Goal: Task Accomplishment & Management: Manage account settings

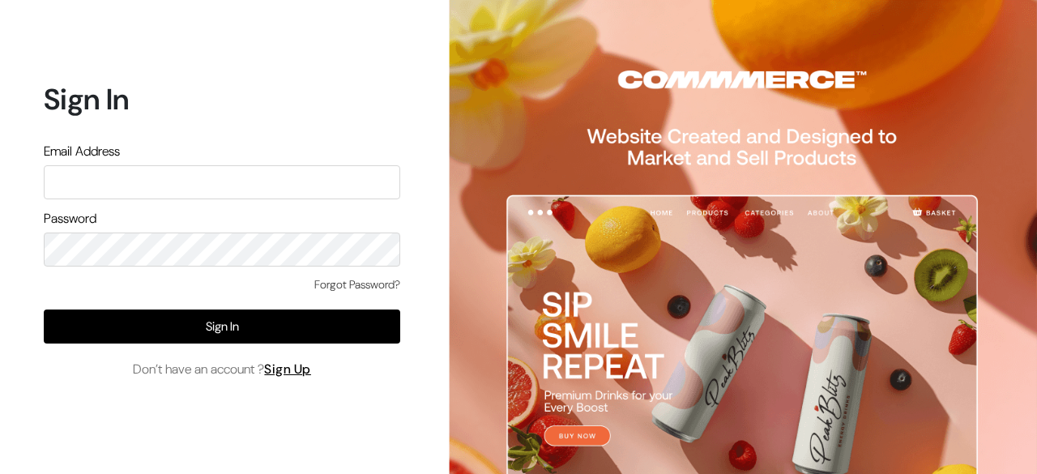
drag, startPoint x: 0, startPoint y: 0, endPoint x: 258, endPoint y: 179, distance: 313.8
click at [258, 179] on input "text" at bounding box center [222, 182] width 356 height 34
type input "festecartdesi"
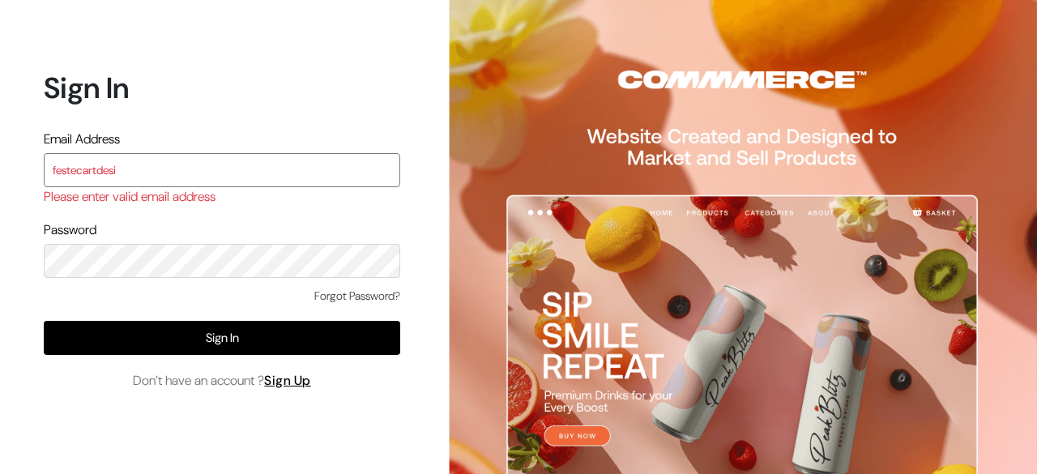
click at [267, 173] on input "festecartdesi" at bounding box center [222, 170] width 356 height 34
click at [280, 175] on input "festecartdesi" at bounding box center [222, 170] width 356 height 34
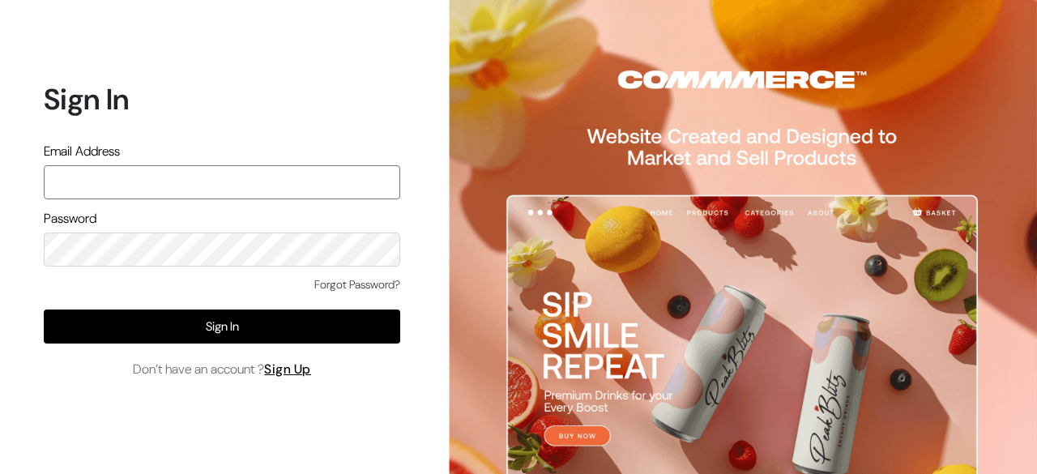
click at [314, 183] on input "text" at bounding box center [222, 182] width 356 height 34
click at [310, 180] on input "text" at bounding box center [222, 182] width 356 height 34
type input "festecartdesi@gmail.com"
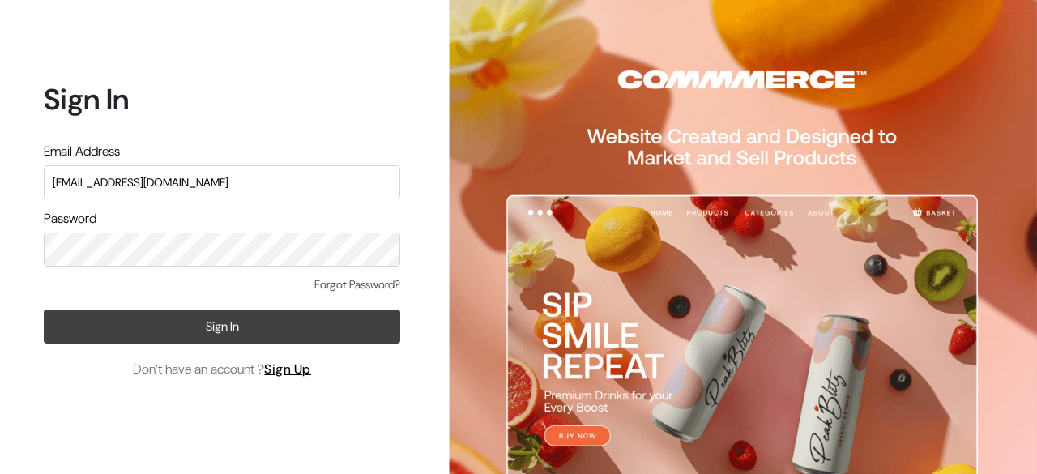
click at [294, 335] on button "Sign In" at bounding box center [222, 327] width 356 height 34
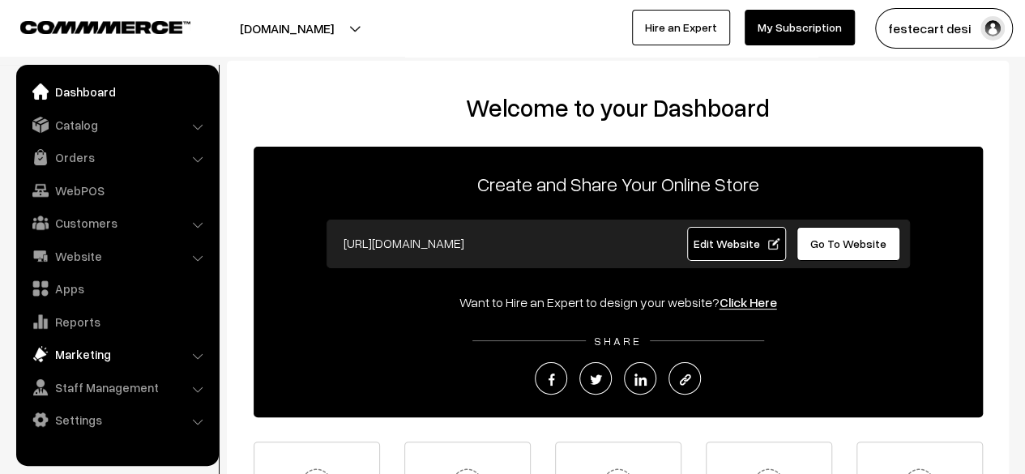
click at [99, 353] on link "Marketing" at bounding box center [116, 353] width 193 height 29
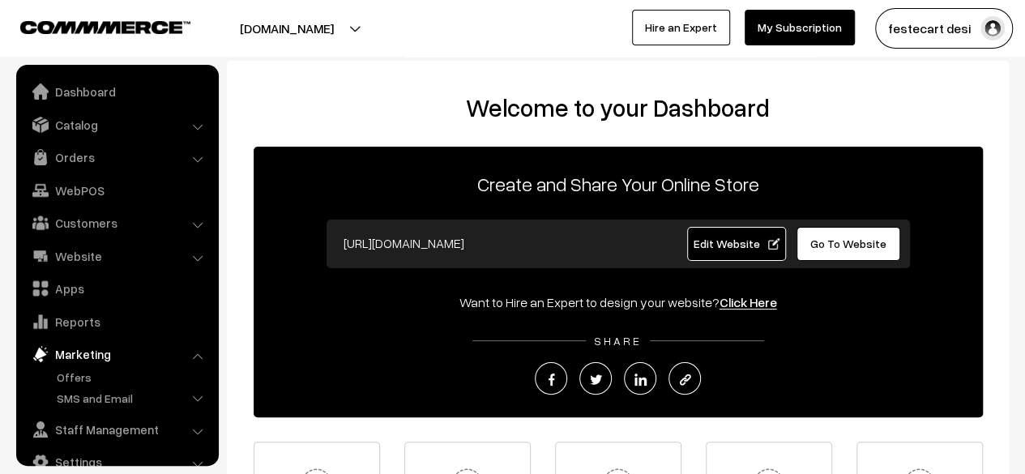
scroll to position [26, 0]
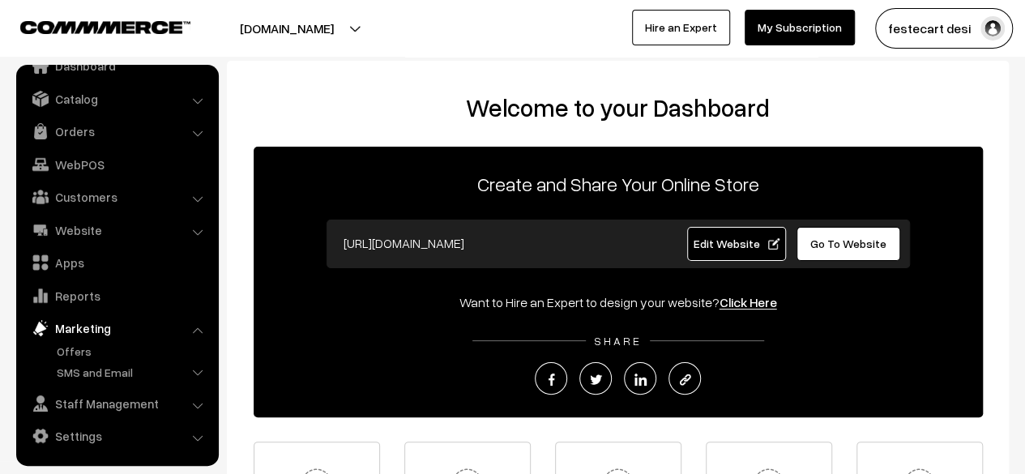
click at [99, 327] on link "Marketing" at bounding box center [116, 328] width 193 height 29
click at [197, 375] on li "SMS and Email Templates Send Newsletter & SMS Scheduled" at bounding box center [134, 374] width 162 height 21
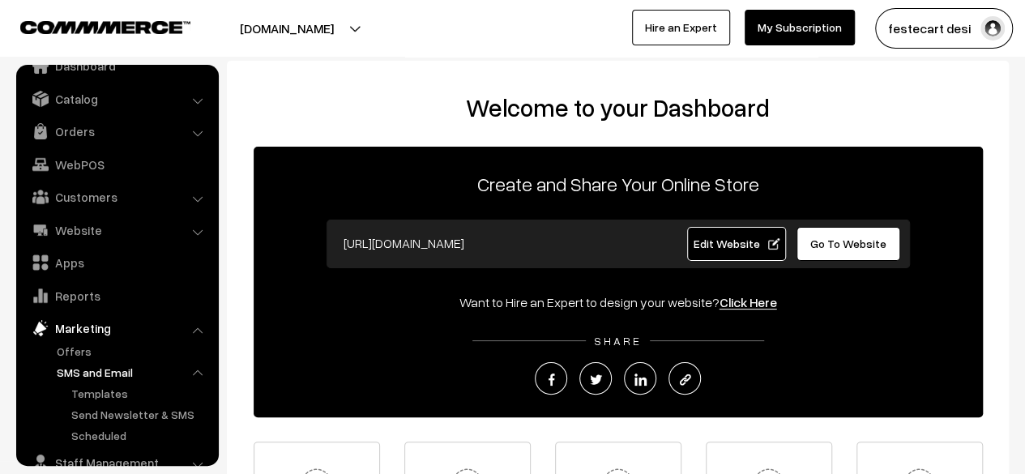
scroll to position [85, 0]
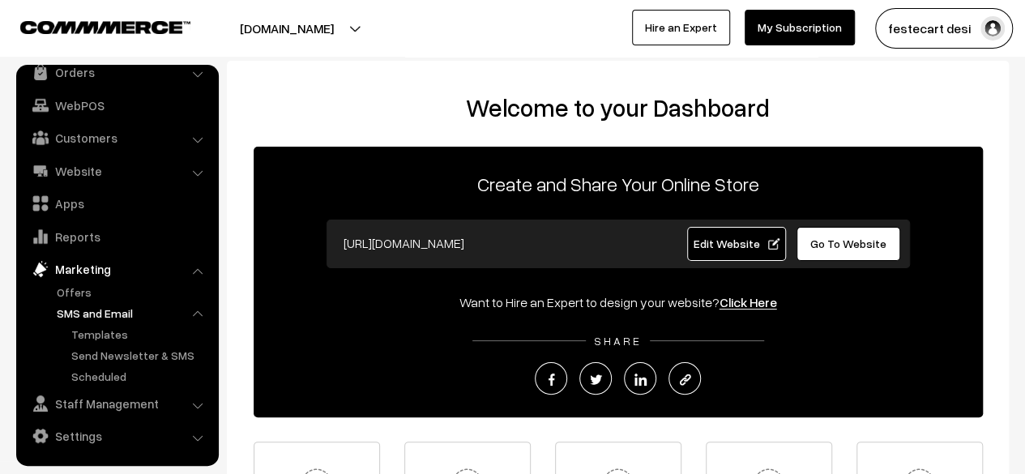
click at [202, 438] on li "Settings Shipping" at bounding box center [117, 435] width 194 height 29
click at [195, 435] on li "Settings Shipping" at bounding box center [117, 435] width 194 height 29
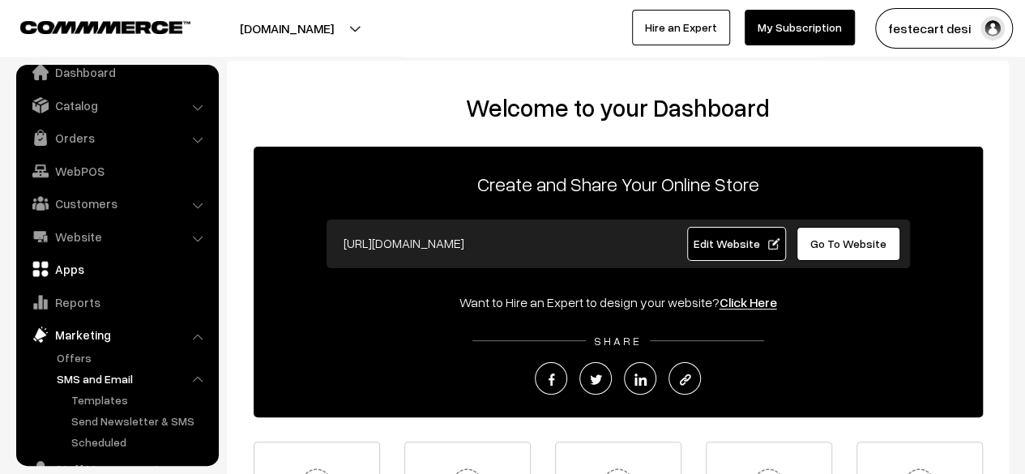
scroll to position [7, 0]
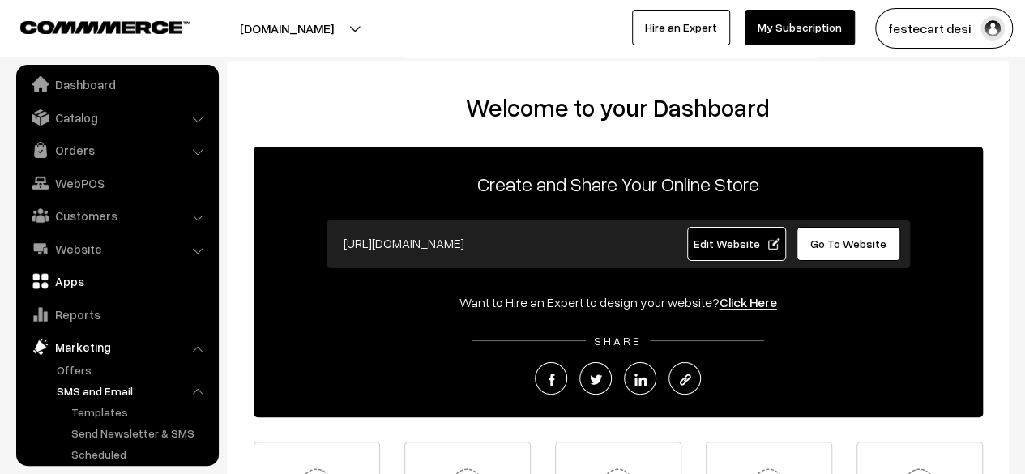
click at [67, 284] on link "Apps" at bounding box center [116, 281] width 193 height 29
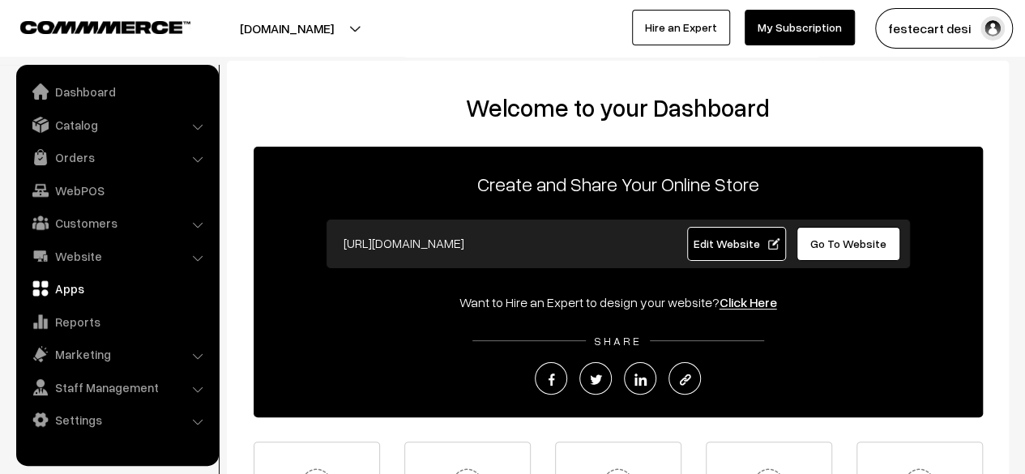
scroll to position [0, 0]
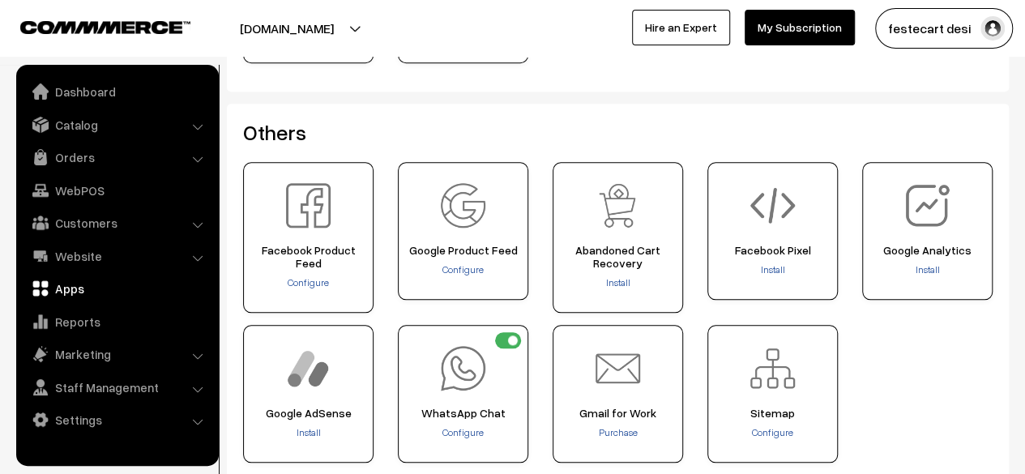
scroll to position [687, 0]
click at [924, 268] on span "Install" at bounding box center [928, 270] width 24 height 12
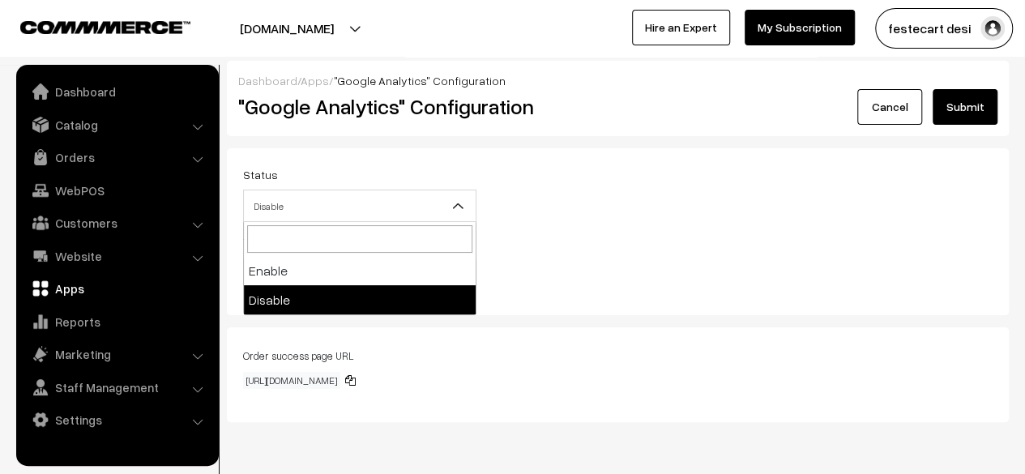
click at [450, 210] on b at bounding box center [458, 206] width 16 height 16
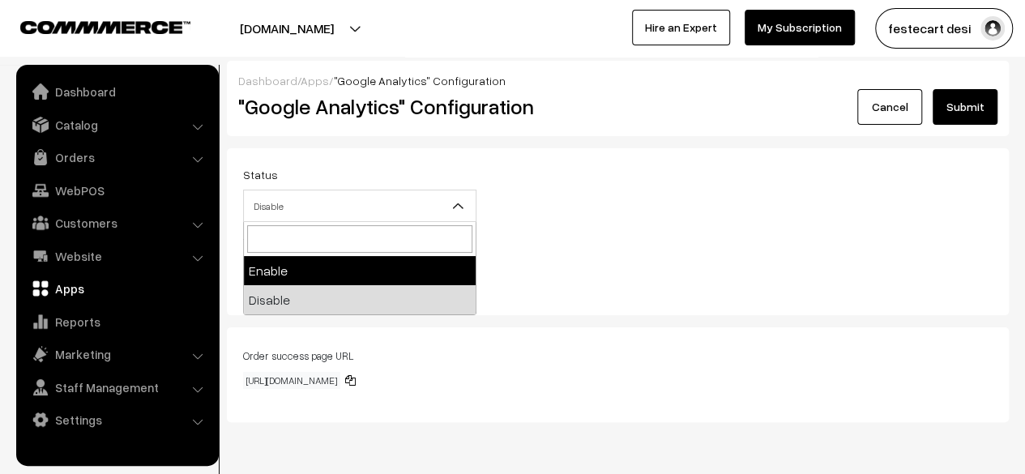
select select "1"
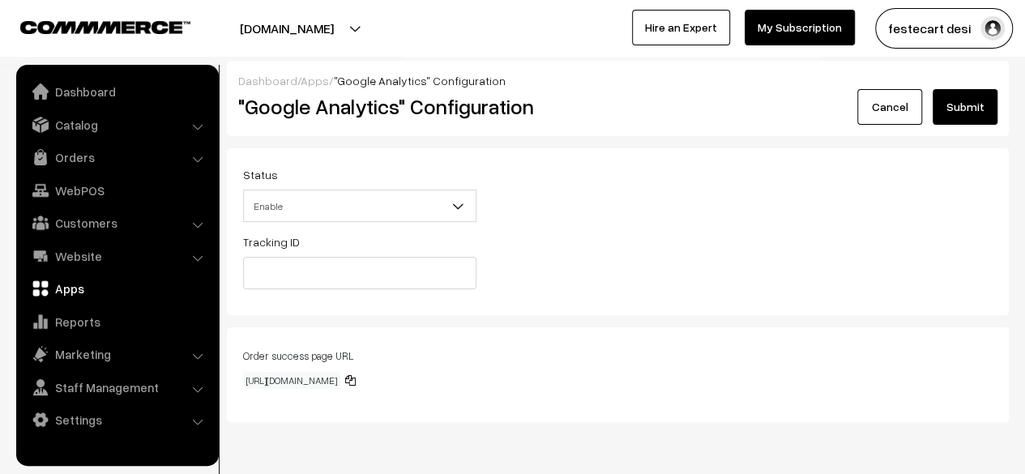
click at [529, 285] on div "Tracking ID" at bounding box center [618, 265] width 774 height 67
click at [434, 271] on input "text" at bounding box center [359, 273] width 233 height 32
click at [99, 416] on link "Settings" at bounding box center [116, 419] width 193 height 29
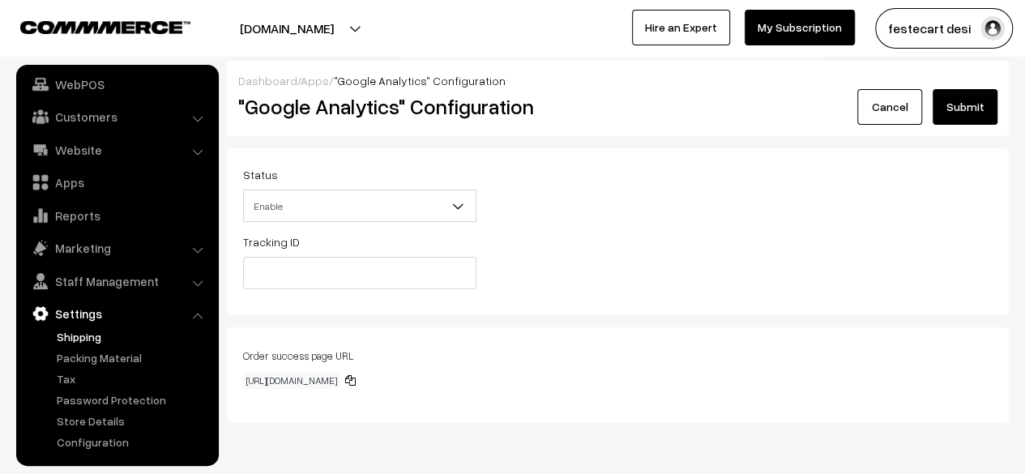
scroll to position [53, 0]
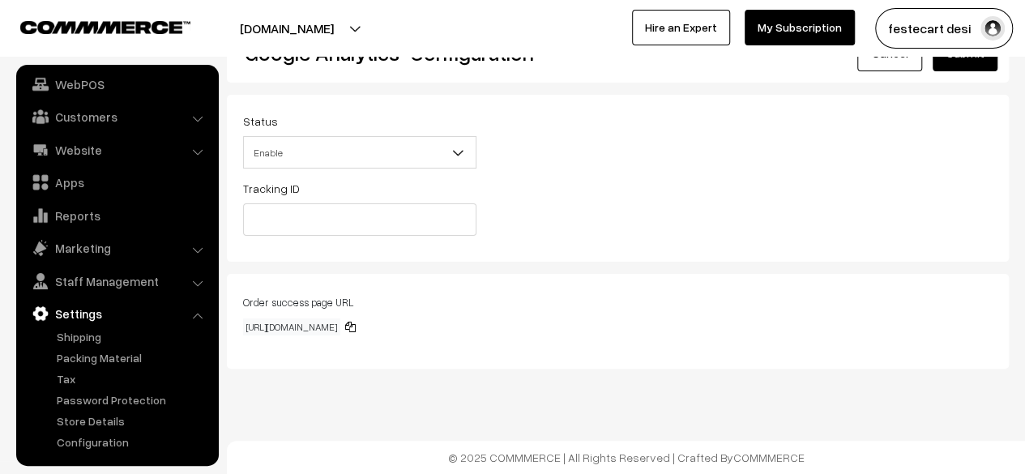
click at [595, 234] on div "Tracking ID" at bounding box center [618, 211] width 774 height 67
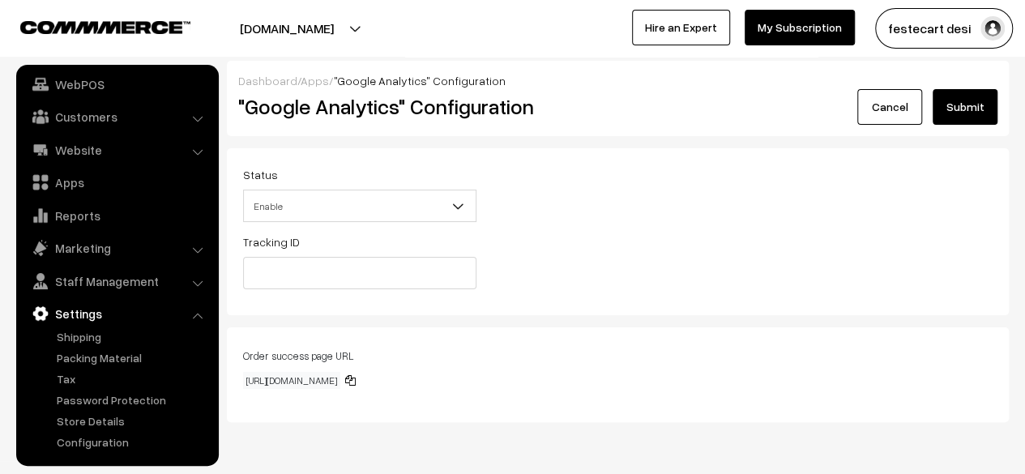
click at [589, 233] on div "Tracking ID" at bounding box center [618, 265] width 774 height 67
click at [85, 217] on link "Reports" at bounding box center [116, 215] width 193 height 29
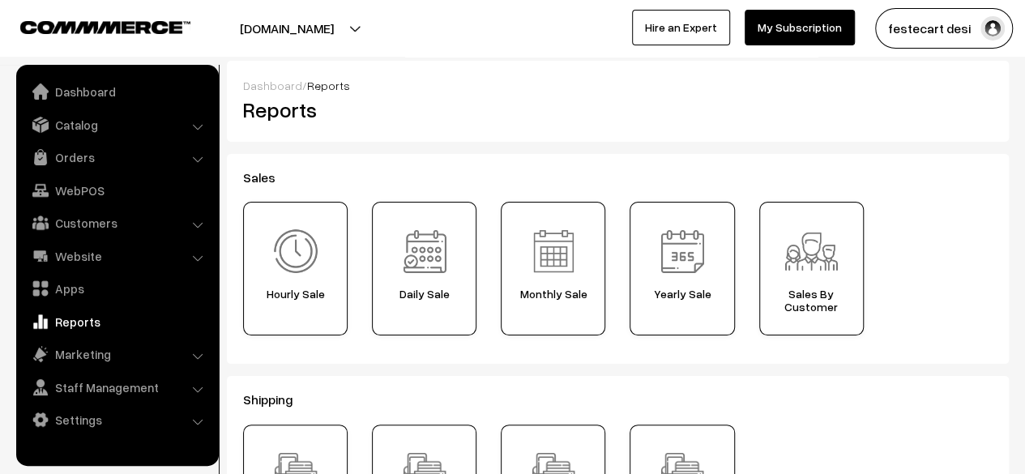
click at [574, 177] on h3 "Sales" at bounding box center [617, 177] width 749 height 15
click at [569, 304] on div "Monthly Sale" at bounding box center [553, 269] width 105 height 134
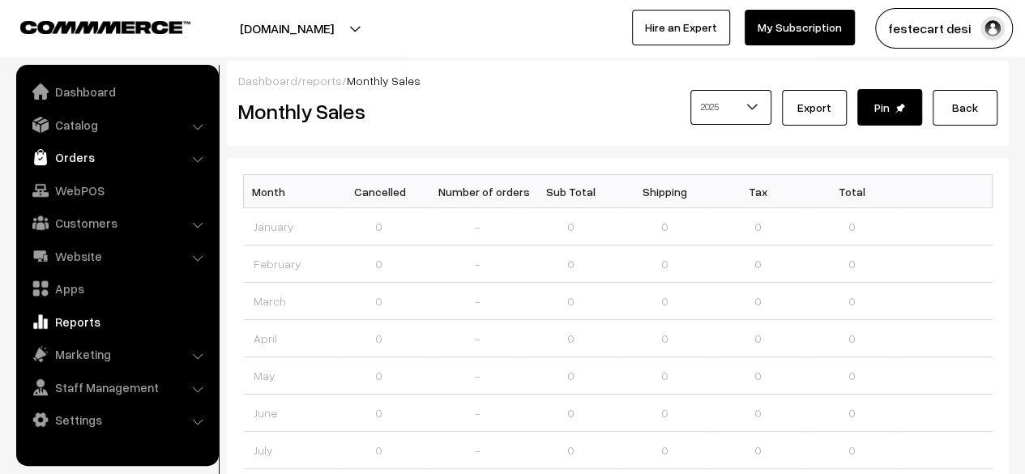
click at [78, 161] on link "Orders" at bounding box center [116, 157] width 193 height 29
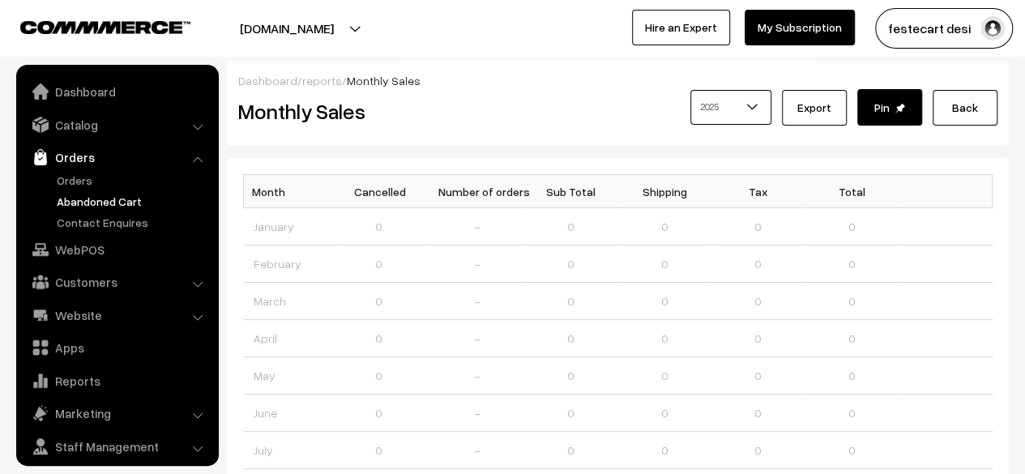
click at [113, 205] on link "Abandoned Cart" at bounding box center [133, 201] width 160 height 17
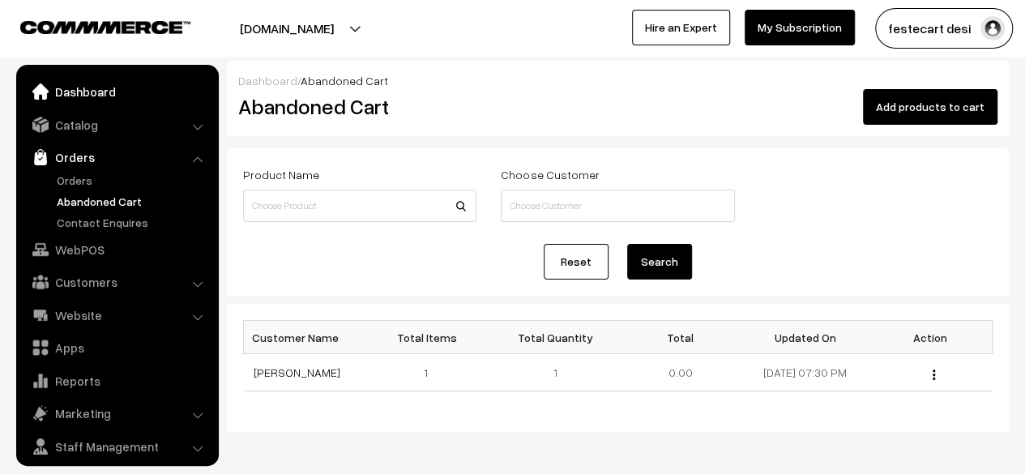
click at [91, 93] on link "Dashboard" at bounding box center [116, 91] width 193 height 29
